Goal: Browse casually: Explore the website without a specific task or goal

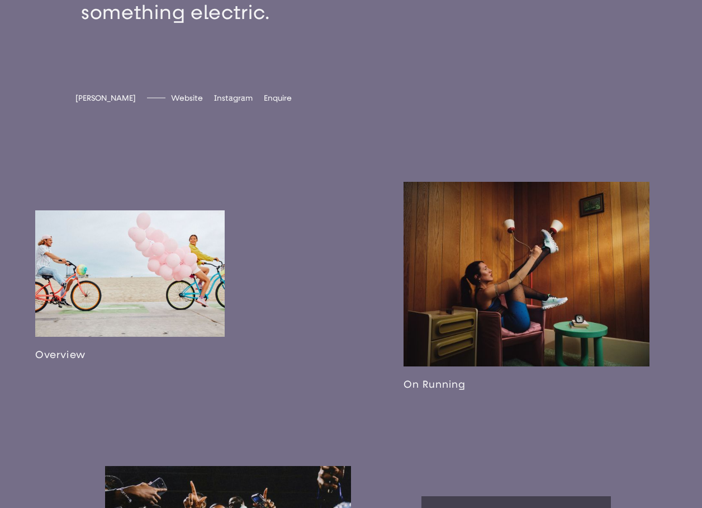
scroll to position [673, 0]
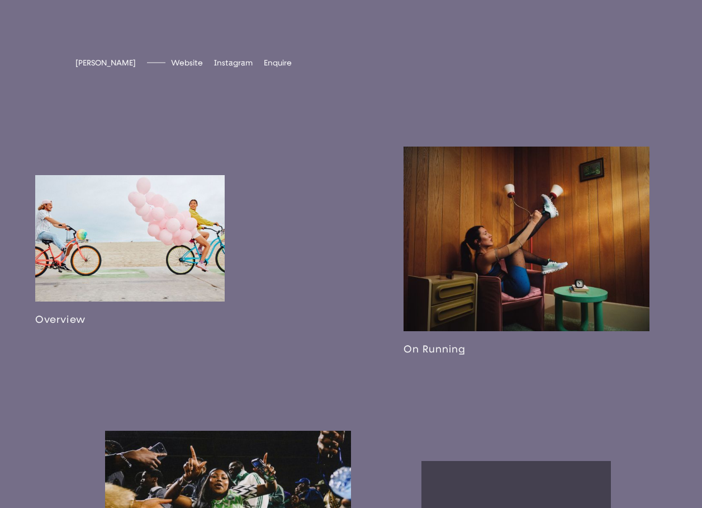
click at [88, 252] on link at bounding box center [129, 250] width 189 height 150
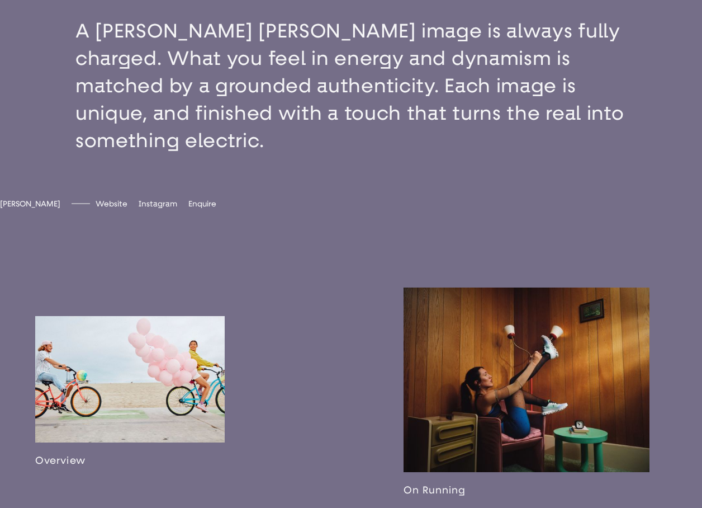
scroll to position [513, 0]
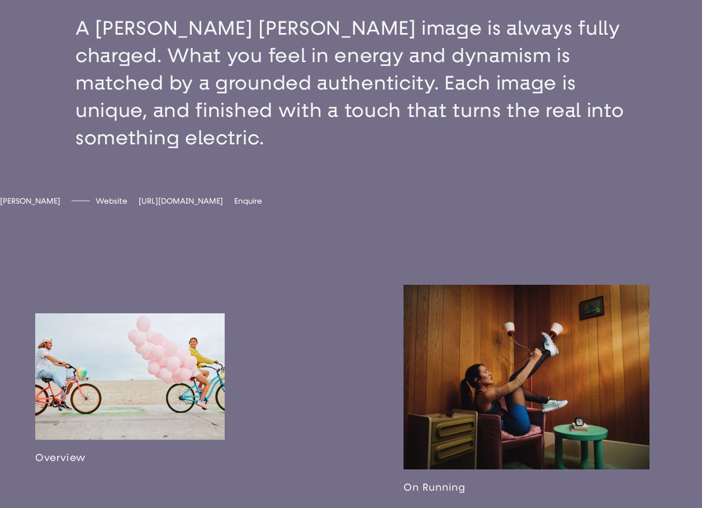
click at [223, 206] on span "[URL][DOMAIN_NAME]" at bounding box center [181, 201] width 84 height 10
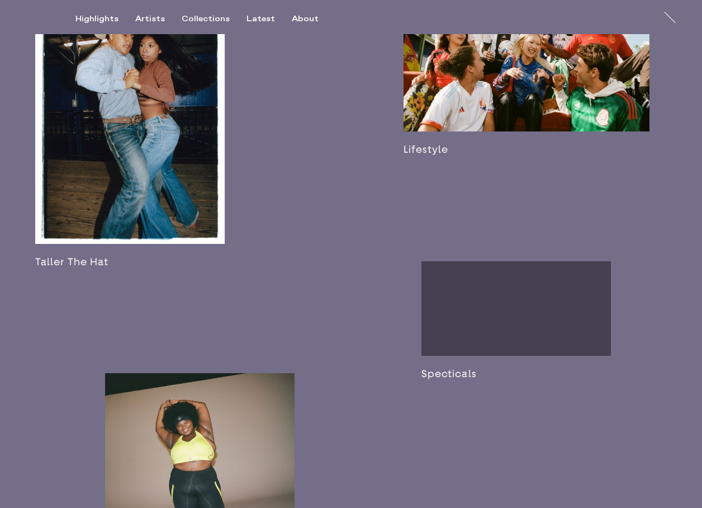
scroll to position [1331, 0]
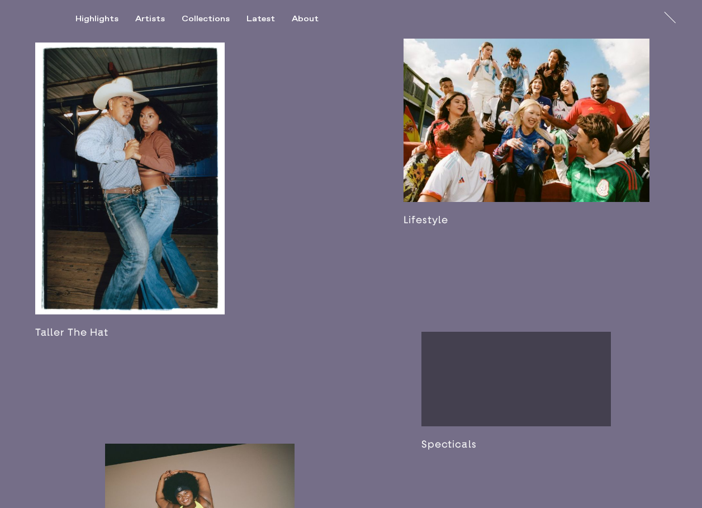
click at [439, 192] on link at bounding box center [527, 132] width 246 height 187
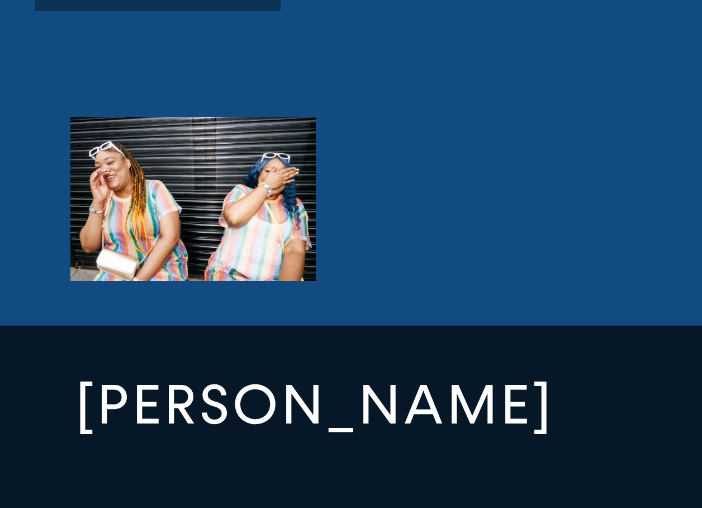
scroll to position [3428, 0]
